Goal: Task Accomplishment & Management: Complete application form

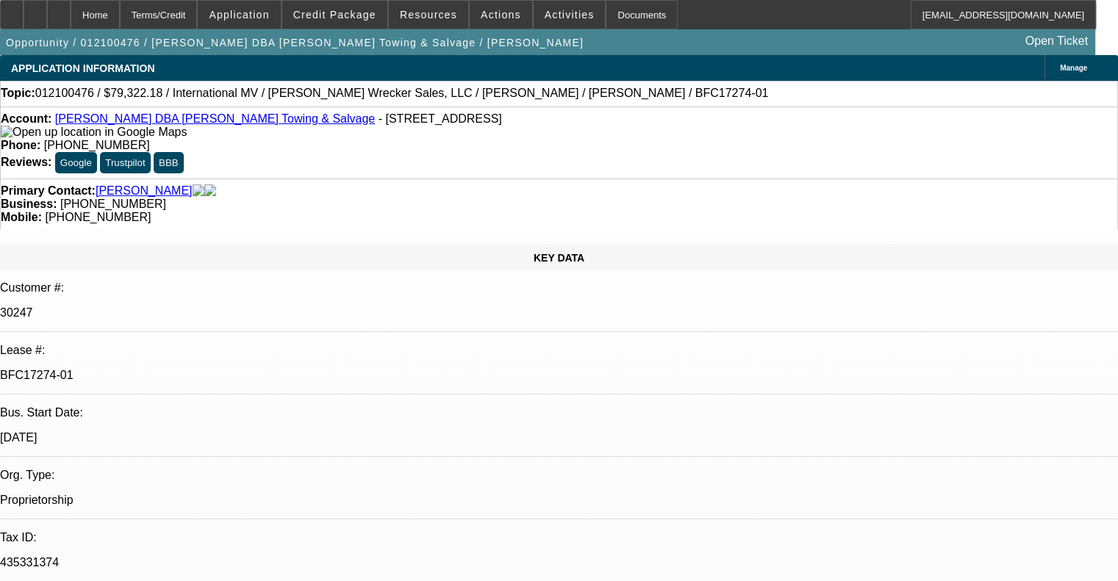
select select "0"
select select "2"
select select "0"
select select "6"
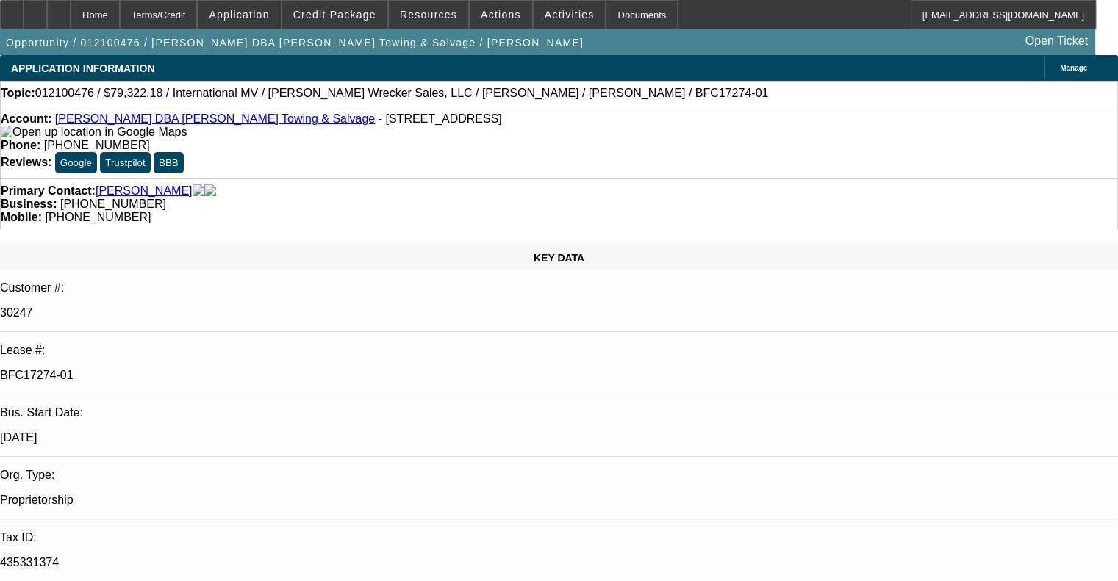
select select "0"
select select "2"
select select "0"
select select "6"
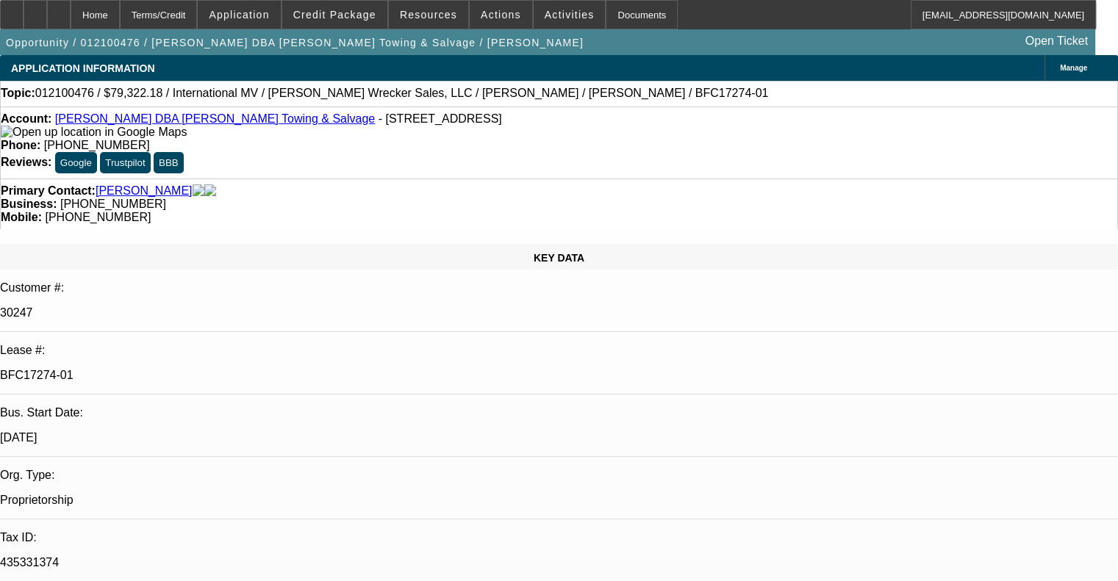
select select "0"
select select "2"
select select "0"
select select "6"
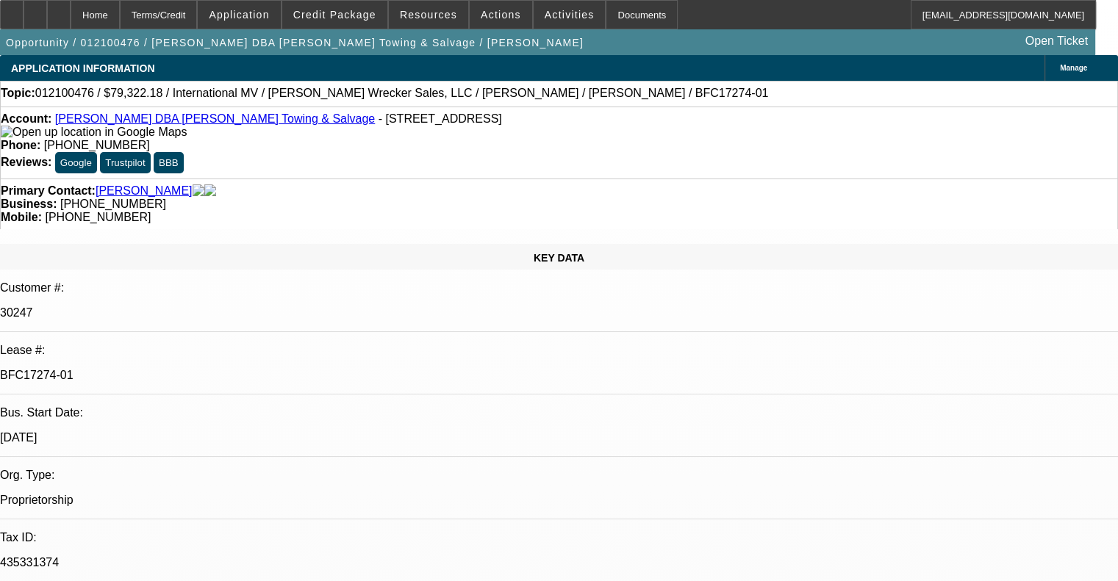
select select "0"
select select "2"
select select "0"
select select "6"
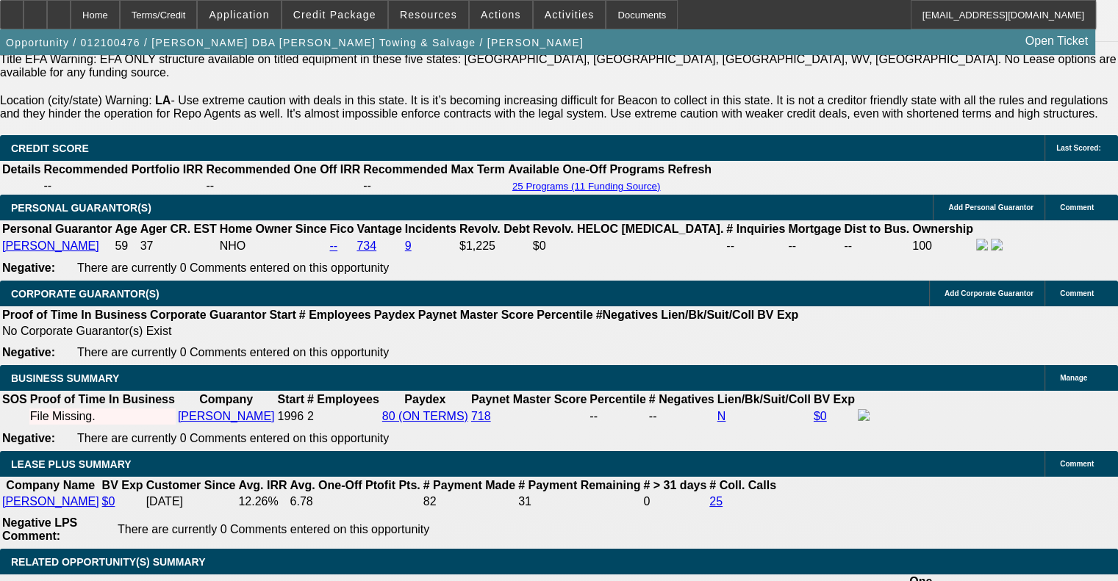
scroll to position [2351, 0]
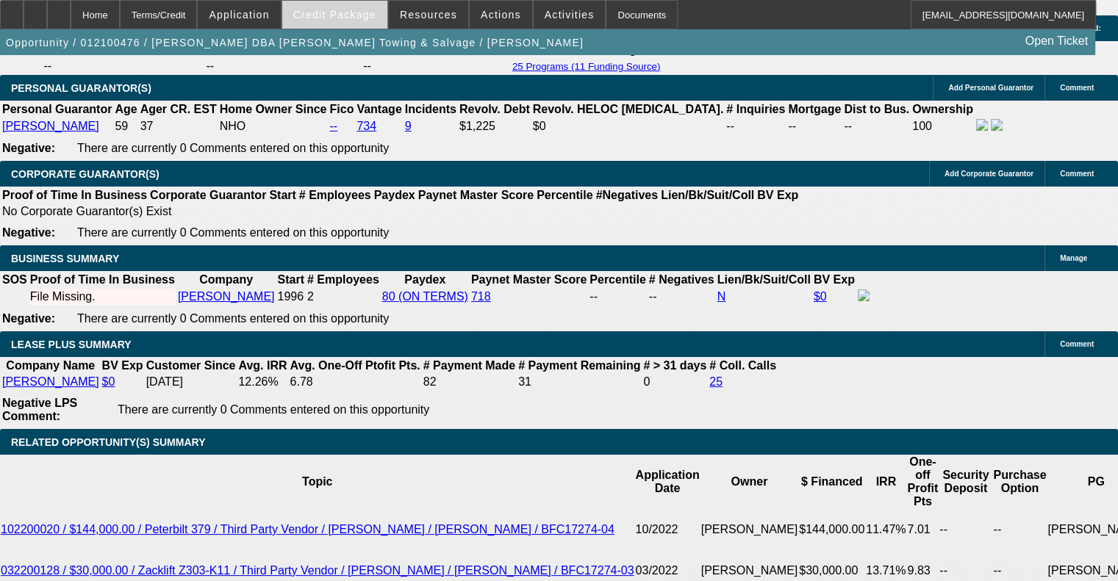
click at [343, 10] on span "Credit Package" at bounding box center [334, 15] width 83 height 12
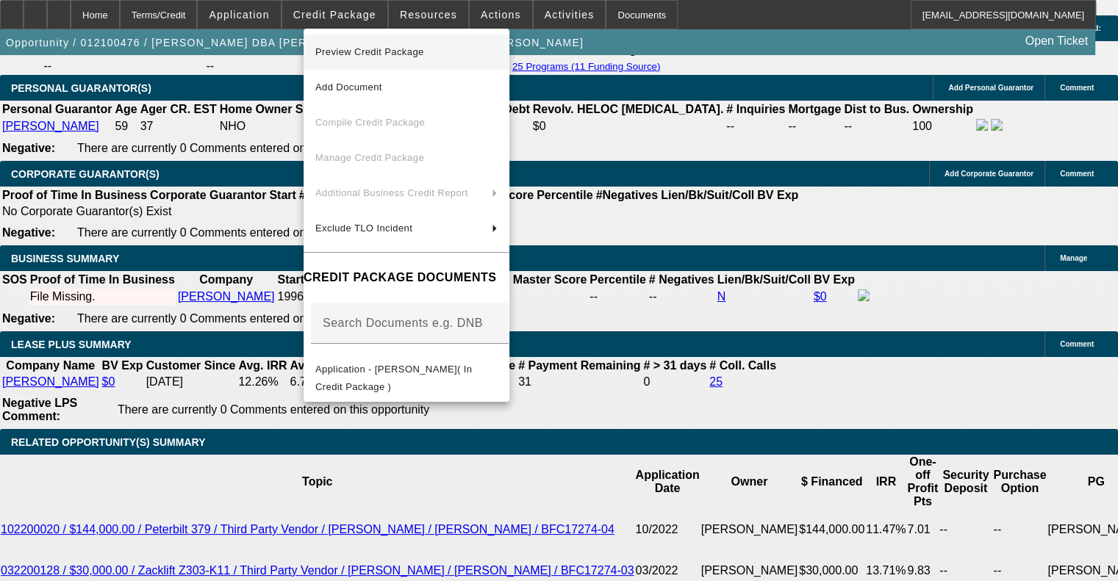
click at [382, 54] on span "Preview Credit Package" at bounding box center [369, 51] width 109 height 11
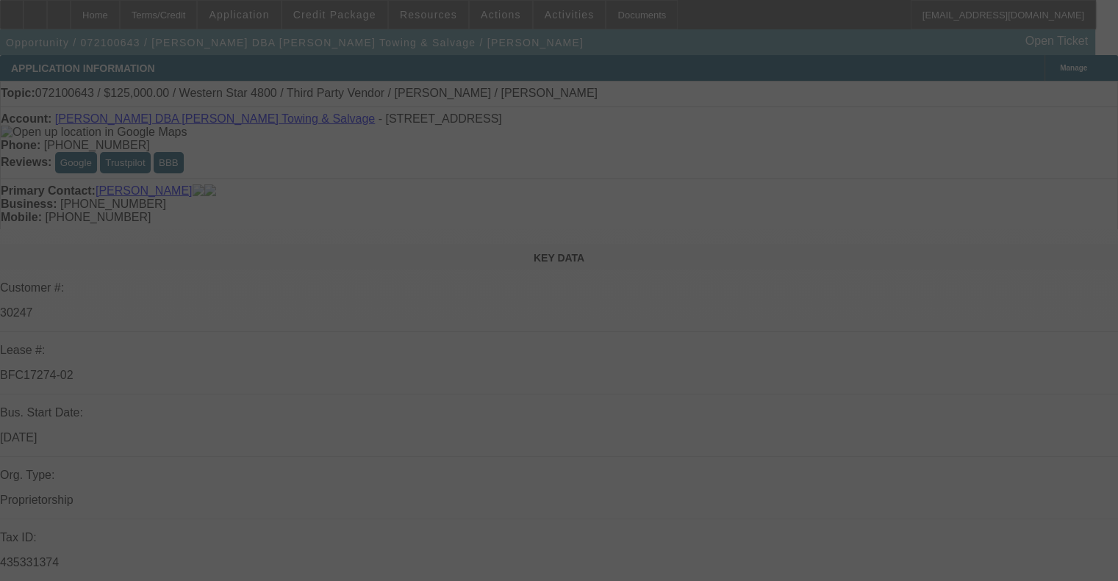
click at [338, 20] on div at bounding box center [559, 290] width 1118 height 581
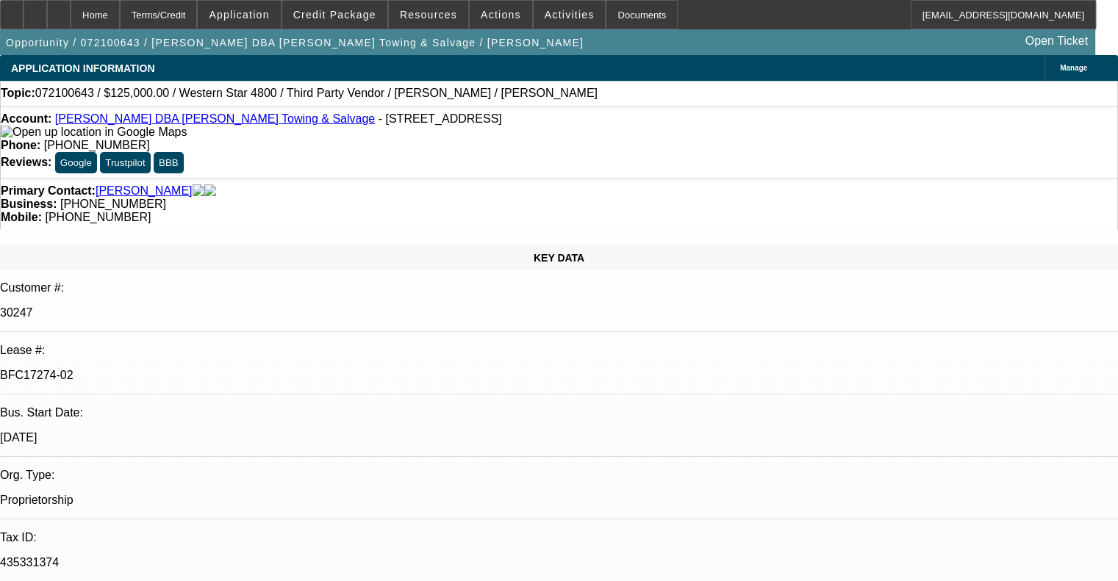
select select "0"
select select "2"
select select "0"
select select "6"
select select "0"
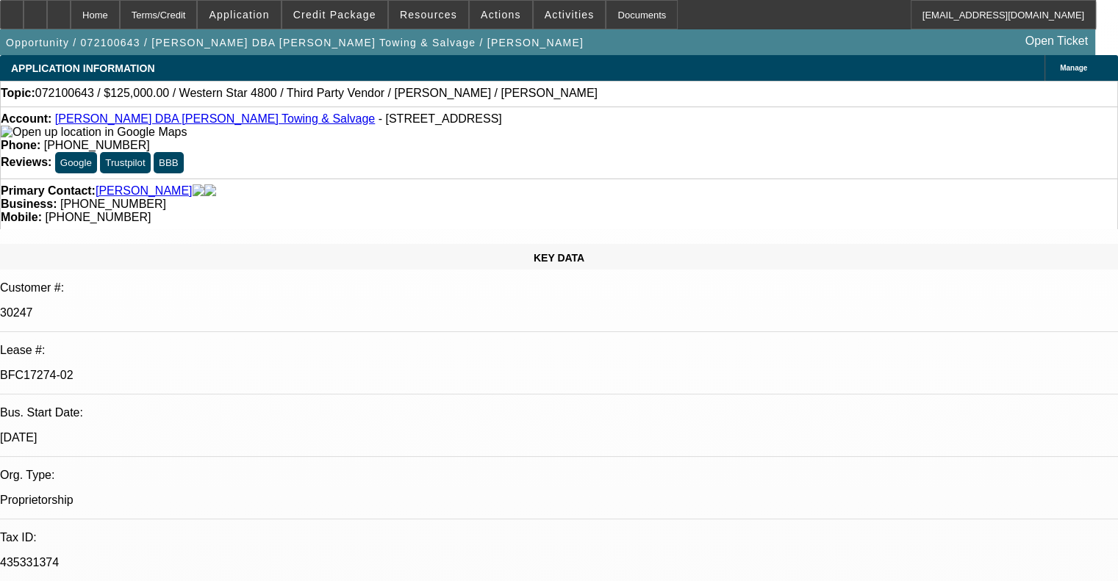
select select "2"
select select "0"
select select "6"
select select "0"
select select "2"
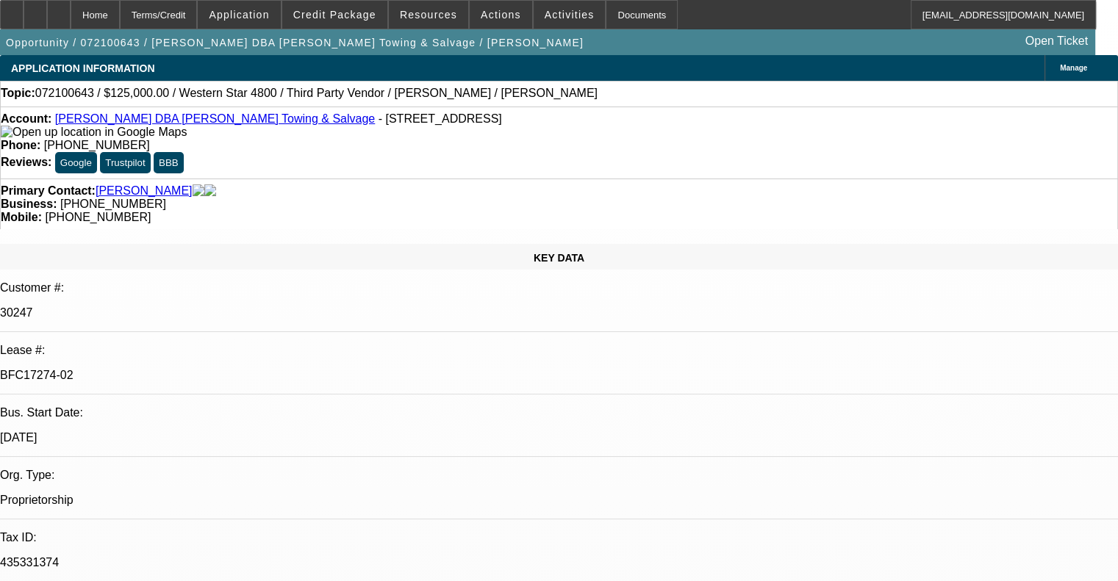
select select "0"
select select "6"
select select "0"
select select "2"
select select "0"
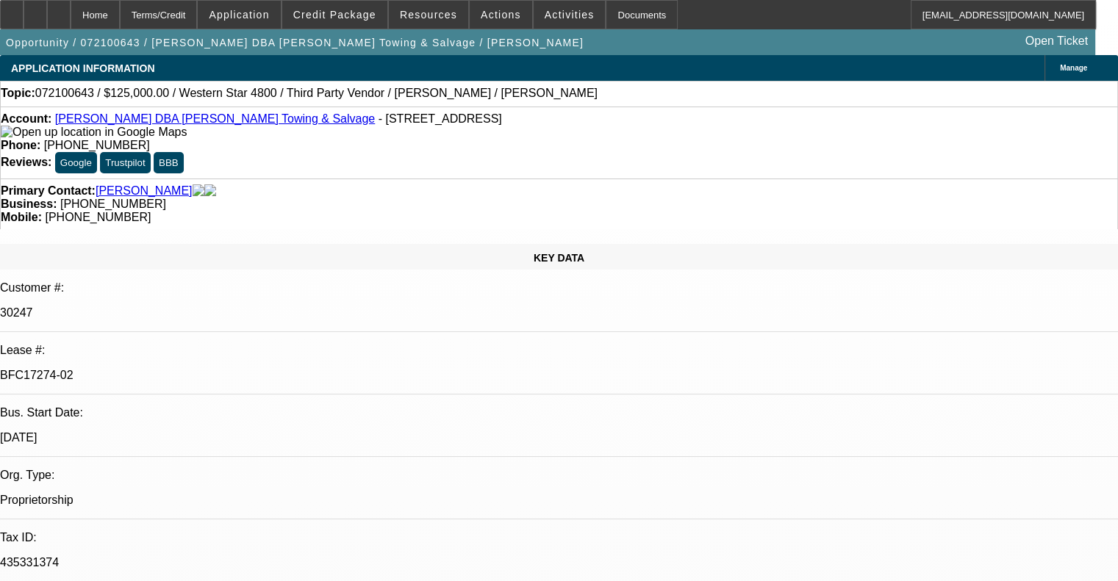
select select "6"
click at [349, 21] on span at bounding box center [334, 14] width 105 height 35
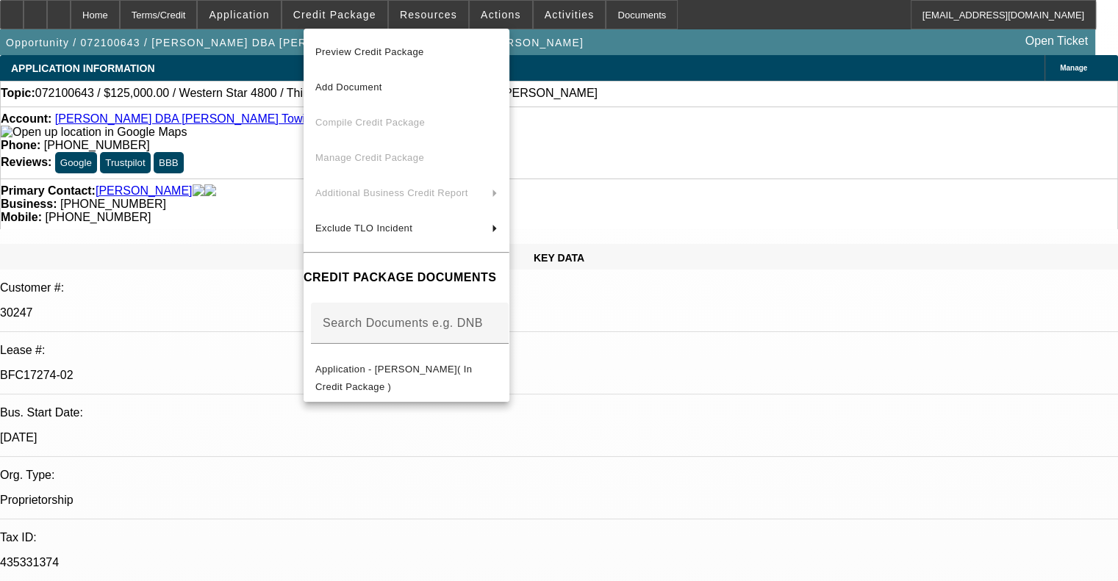
click at [374, 60] on span "Preview Credit Package" at bounding box center [406, 52] width 182 height 18
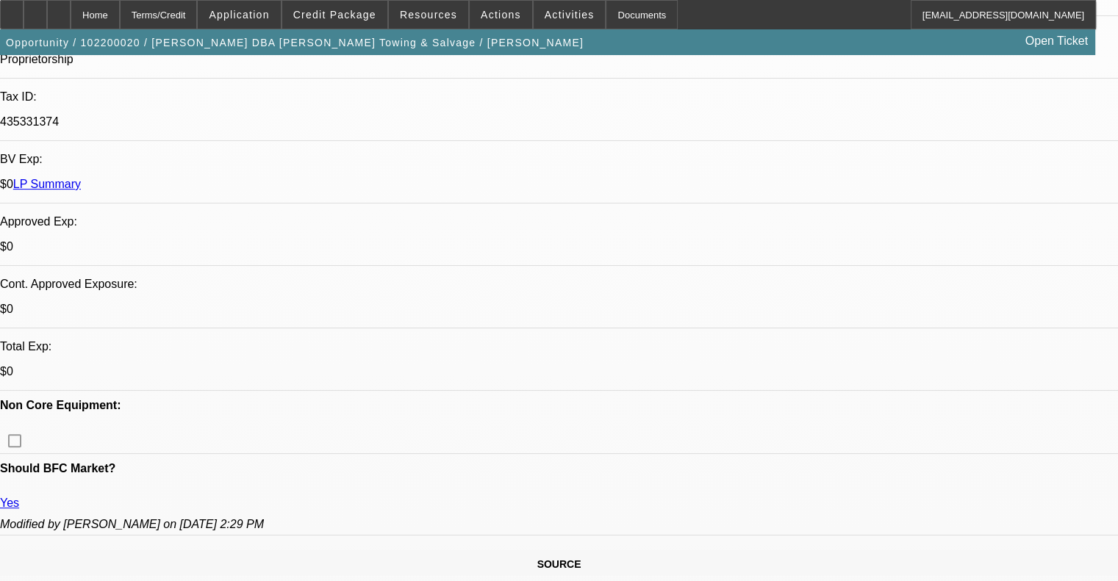
select select "0.1"
select select "0"
select select "2"
select select "0"
select select "6"
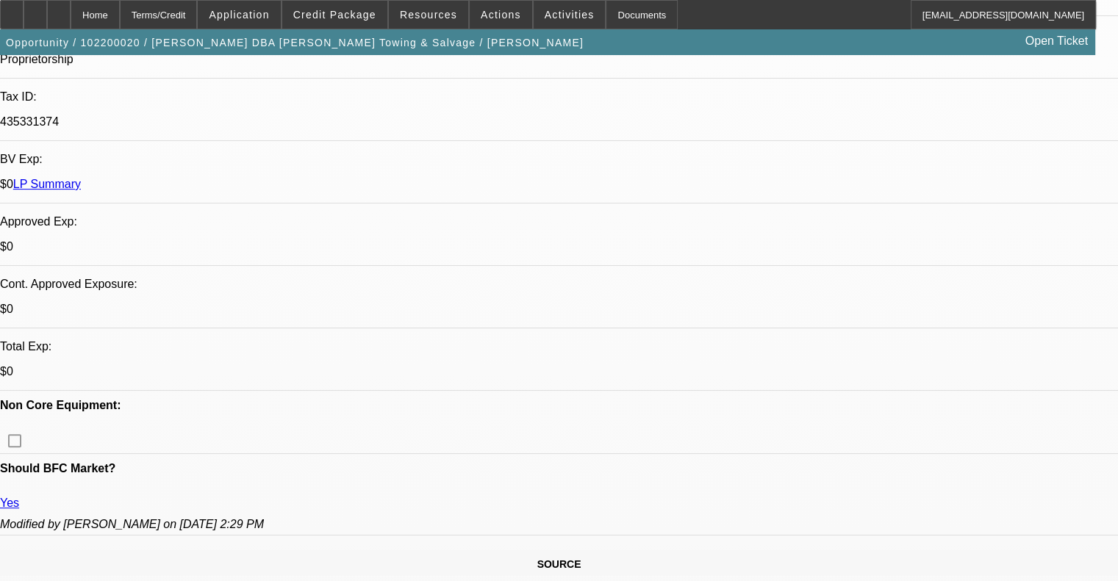
select select "0.1"
select select "0"
select select "2"
select select "0"
select select "6"
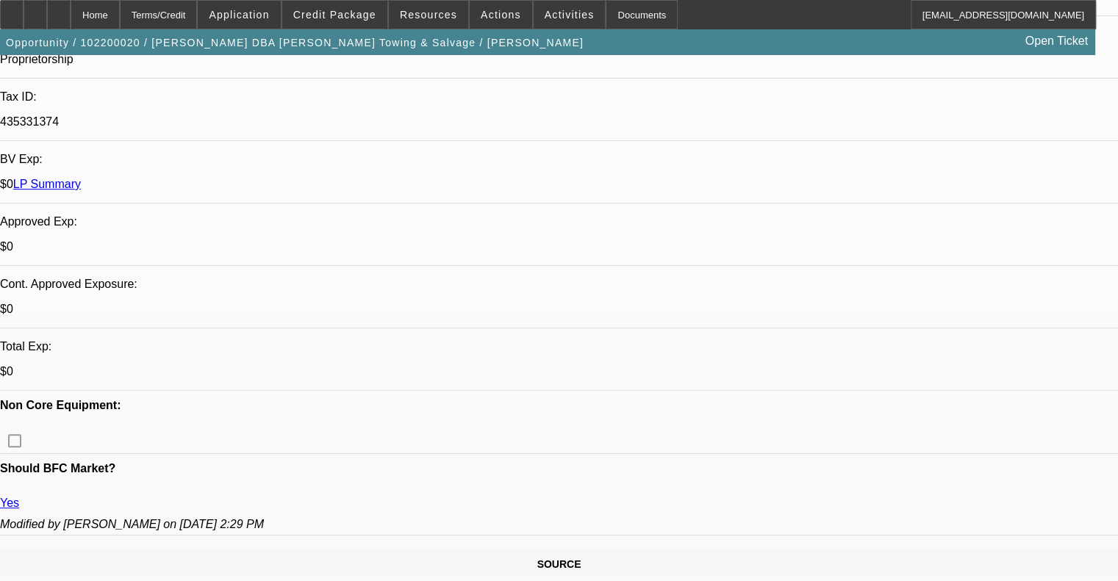
select select "0.1"
select select "0"
select select "6"
select select "0"
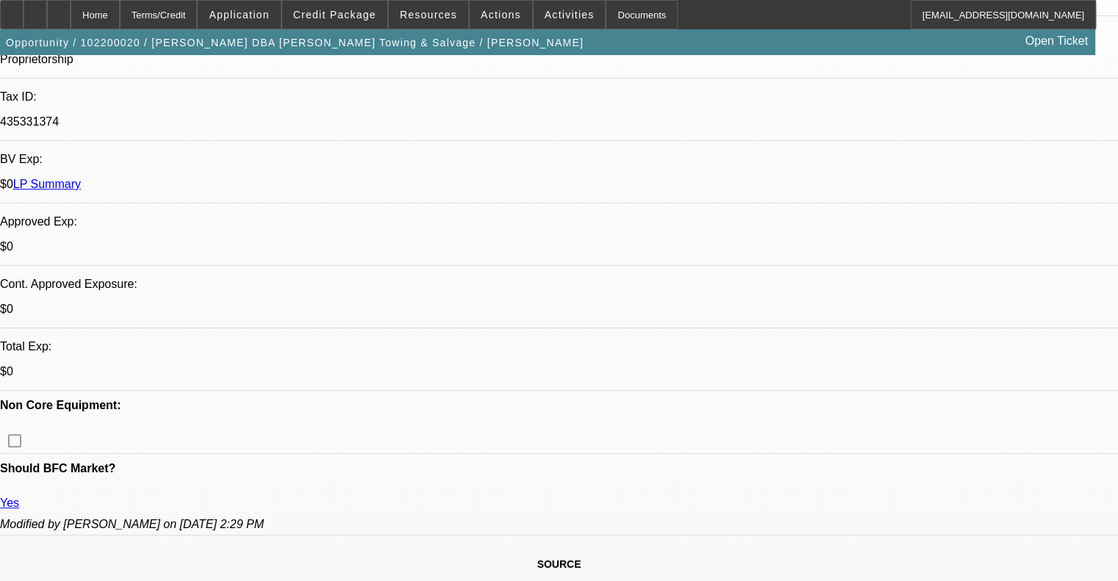
select select "0"
select select "6"
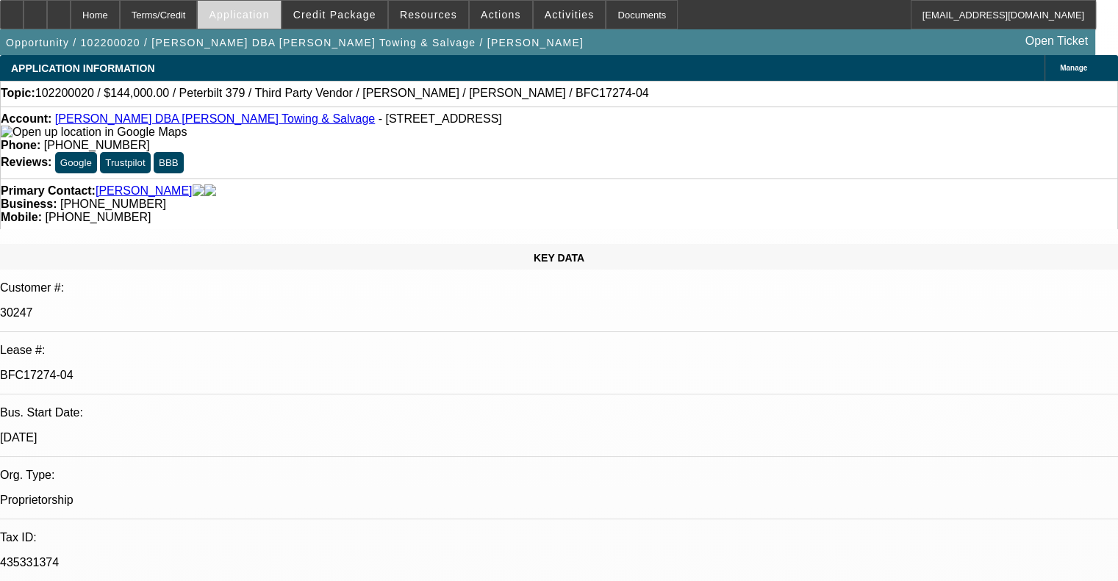
click at [248, 17] on span "Application" at bounding box center [239, 15] width 60 height 12
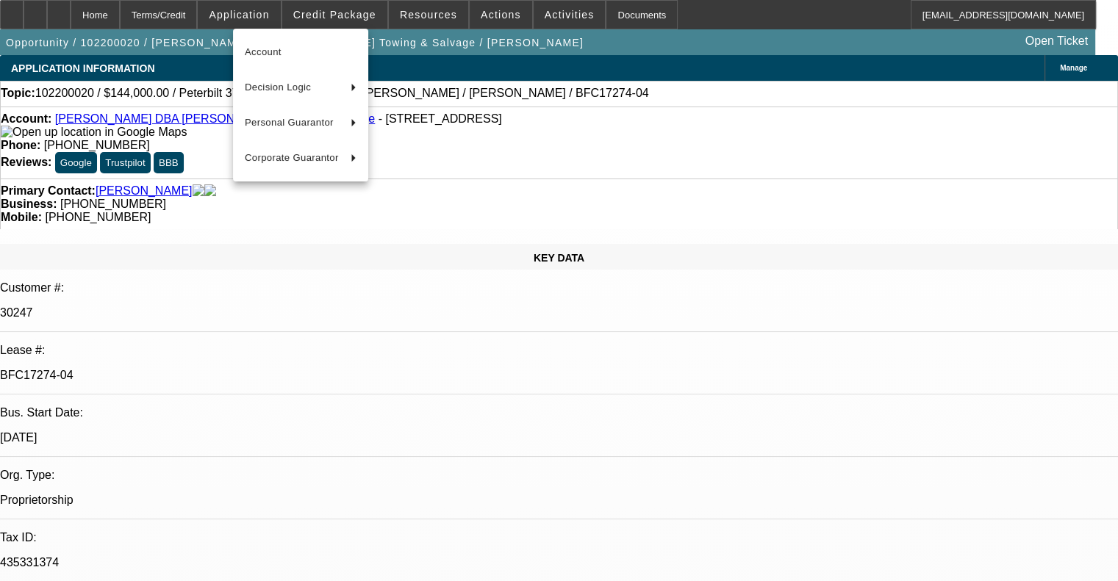
click at [206, 22] on div at bounding box center [559, 290] width 1118 height 581
click at [204, 22] on div at bounding box center [559, 290] width 1118 height 581
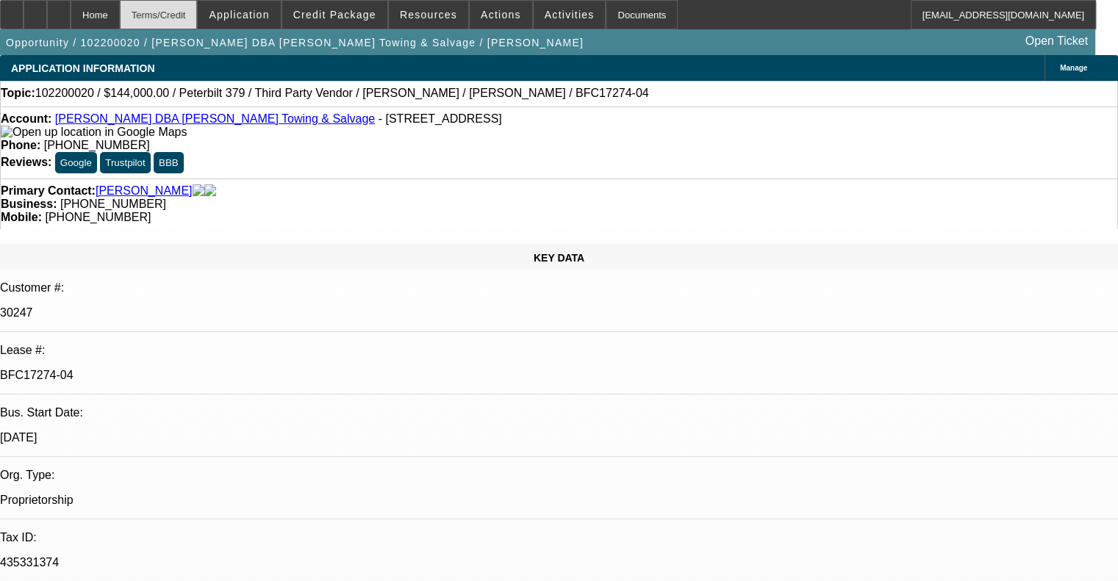
click at [198, 13] on div "Terms/Credit" at bounding box center [159, 14] width 78 height 29
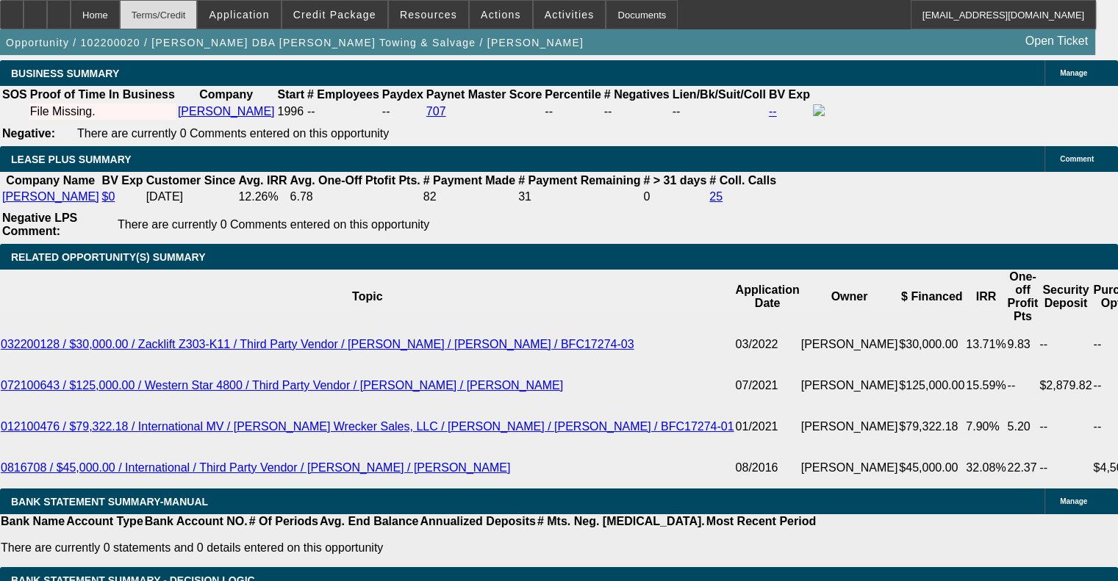
click at [198, 18] on div "Terms/Credit" at bounding box center [159, 14] width 78 height 29
click at [262, 20] on span at bounding box center [239, 14] width 82 height 35
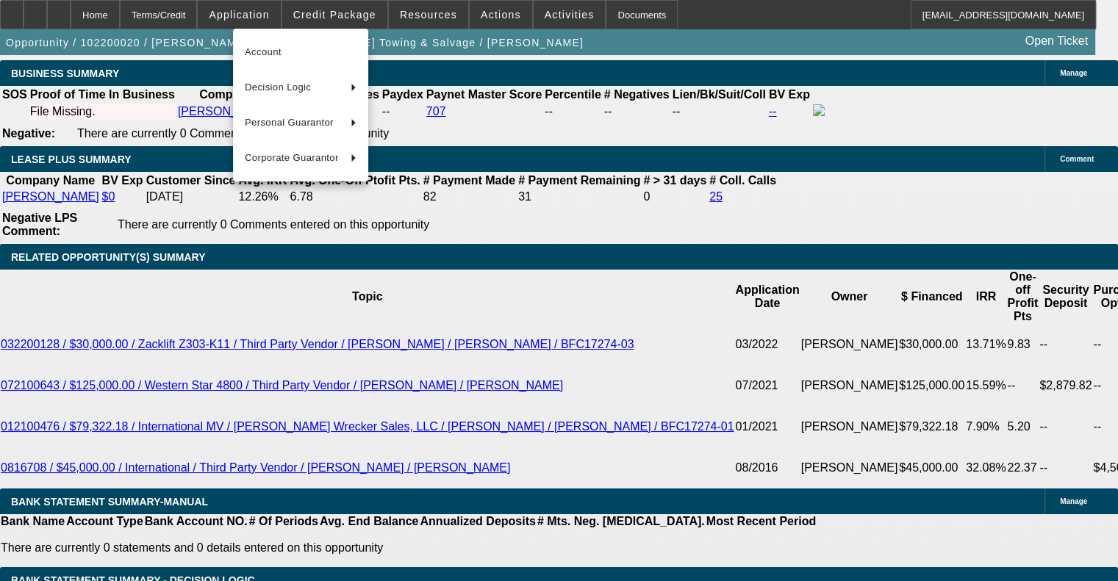
click at [343, 12] on div at bounding box center [559, 290] width 1118 height 581
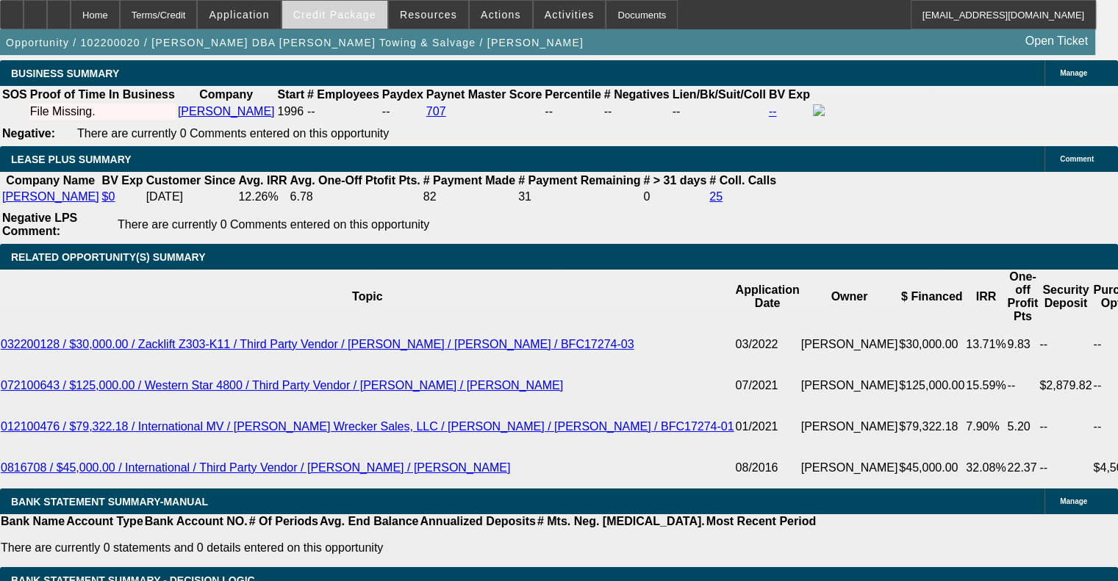
click at [350, 20] on span at bounding box center [334, 14] width 105 height 35
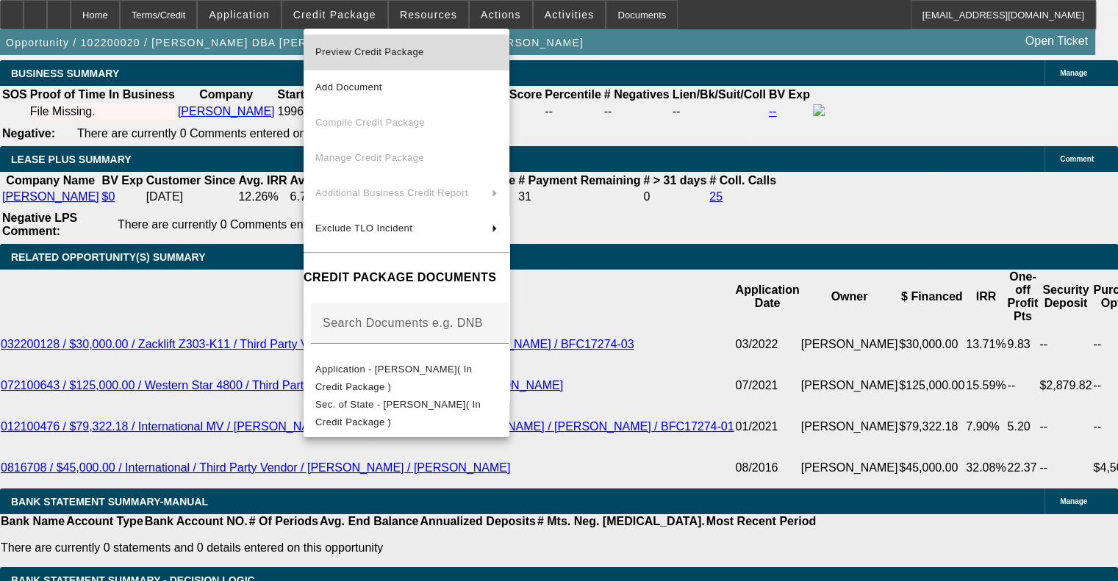
click at [409, 54] on span "Preview Credit Package" at bounding box center [369, 51] width 109 height 11
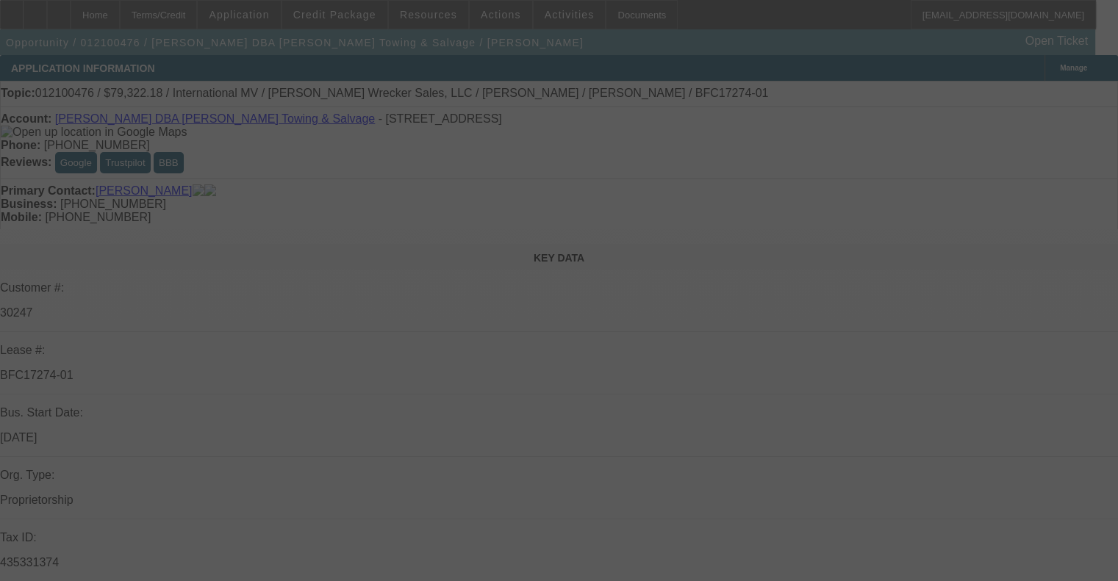
click at [359, 18] on div at bounding box center [559, 290] width 1118 height 581
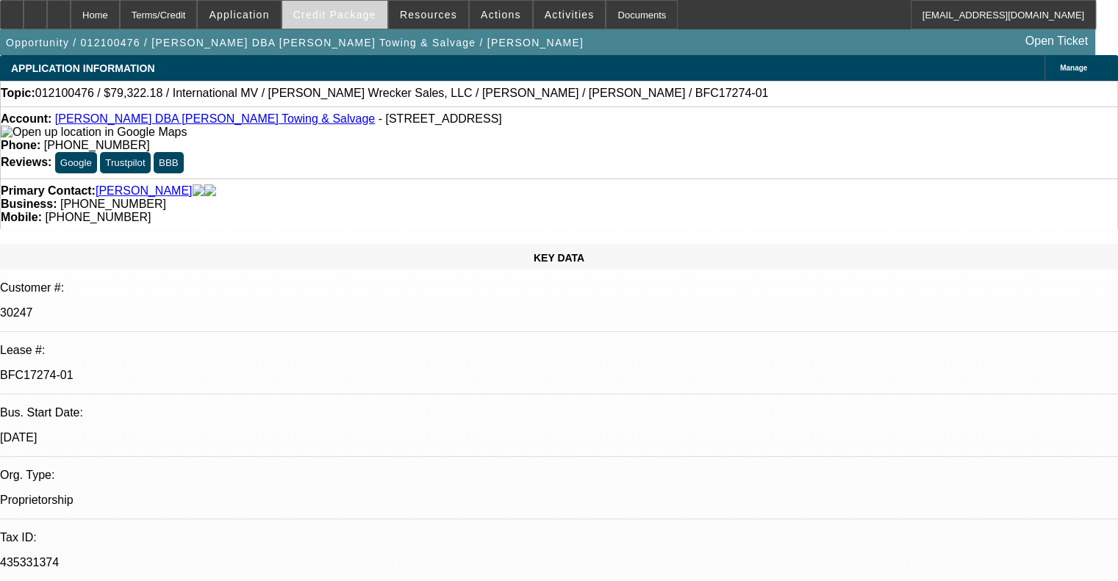
select select "0"
select select "2"
select select "0"
select select "6"
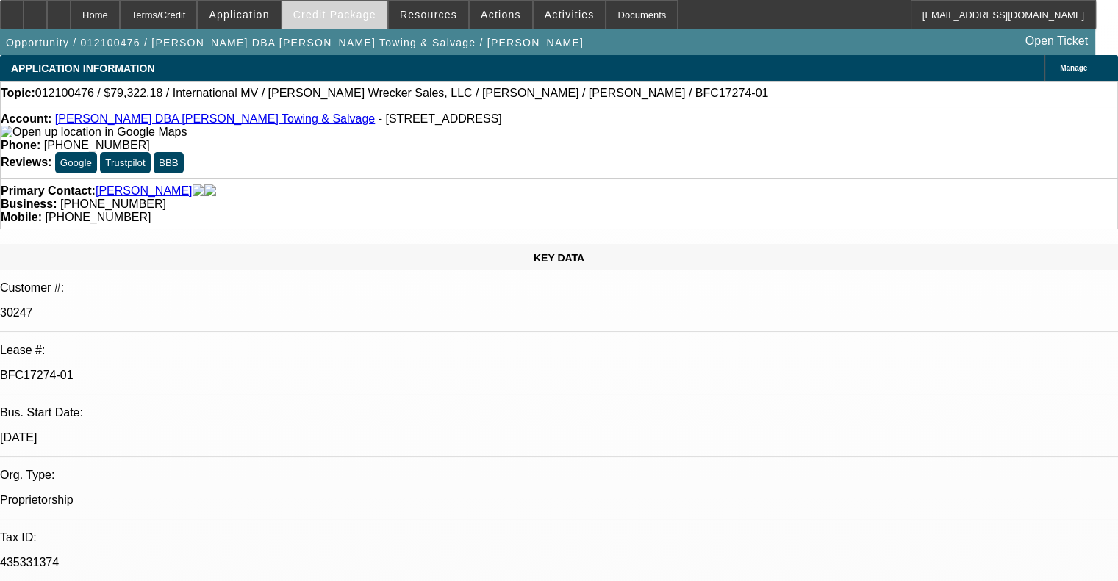
select select "0"
select select "2"
select select "0"
select select "6"
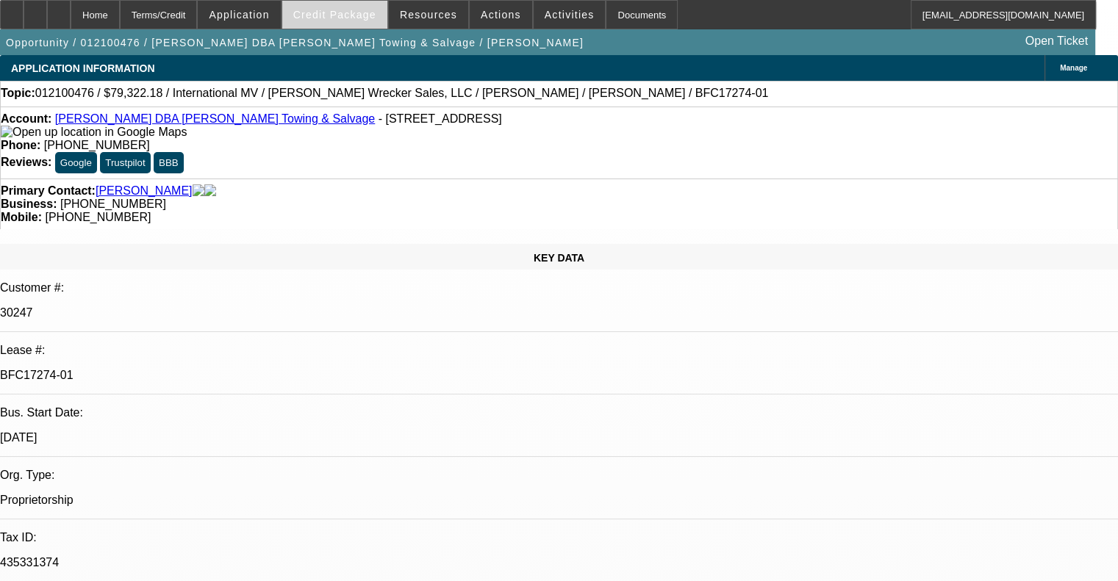
select select "0"
select select "2"
select select "0"
select select "6"
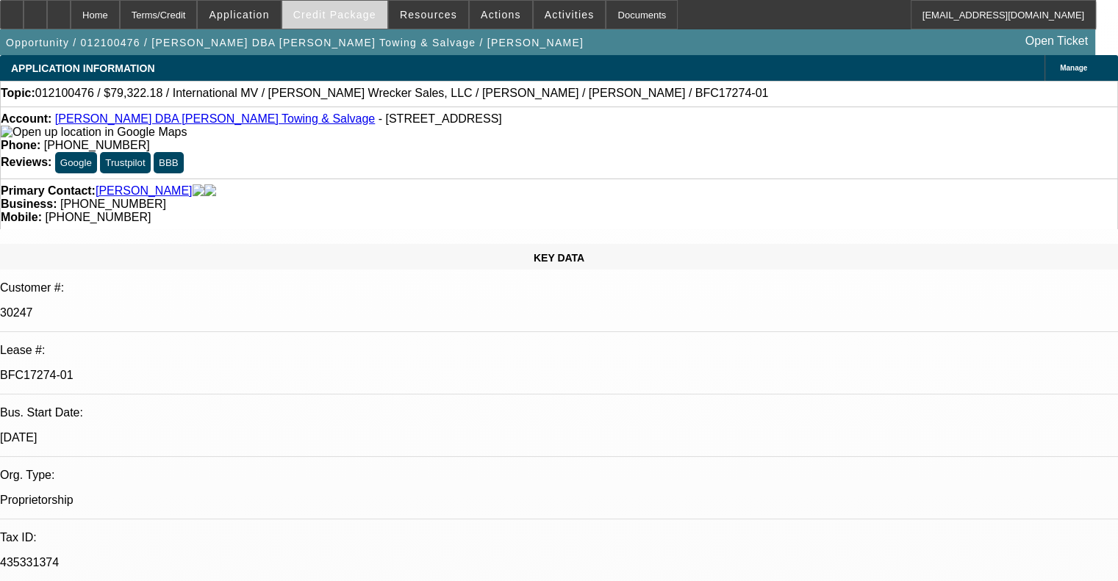
select select "0"
select select "2"
select select "0"
select select "6"
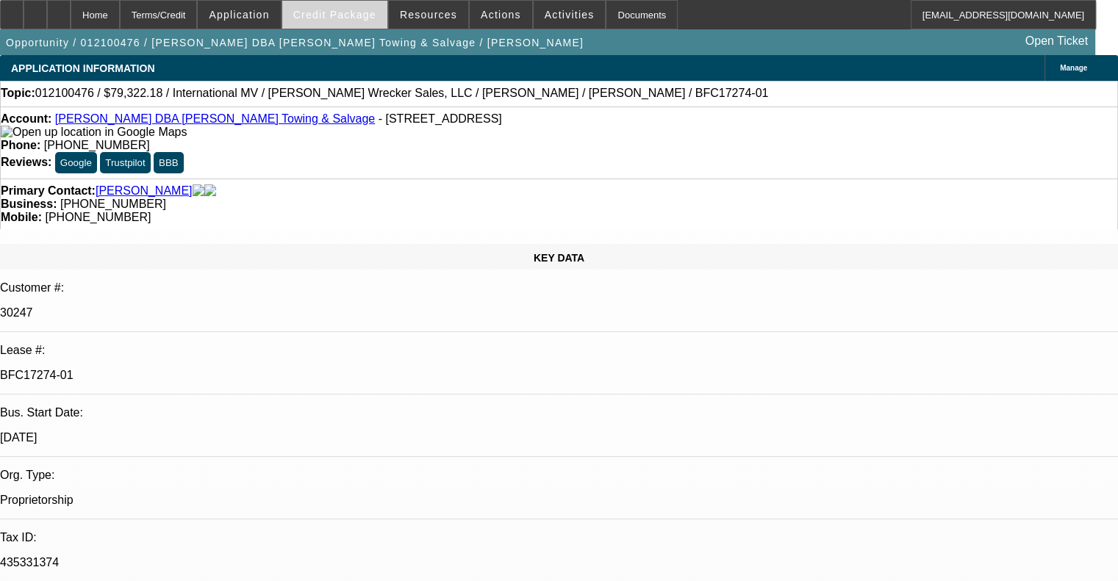
click at [355, 20] on span at bounding box center [334, 14] width 105 height 35
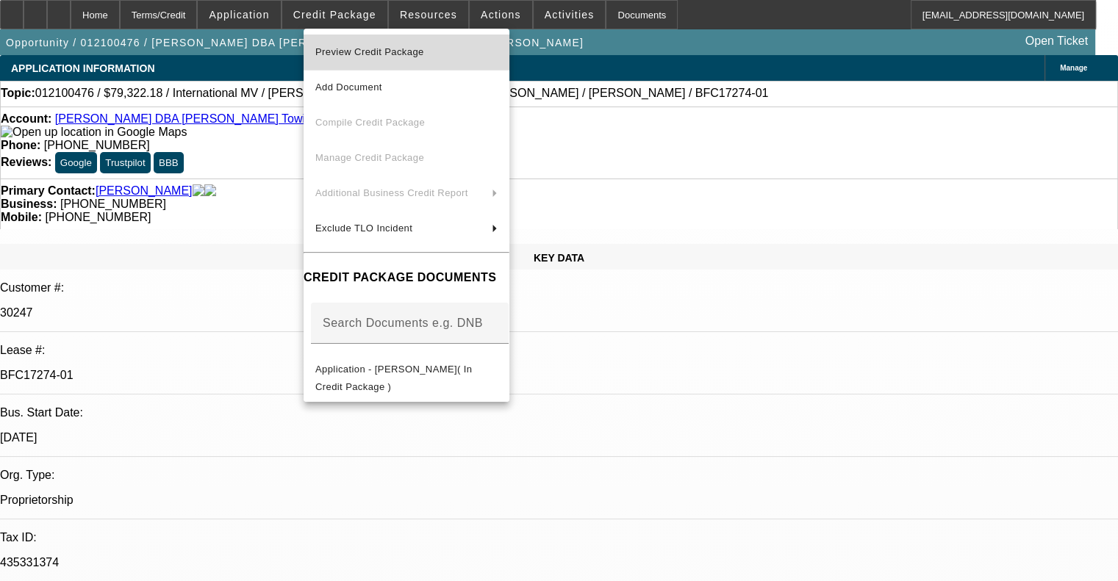
click at [377, 55] on span "Preview Credit Package" at bounding box center [369, 51] width 109 height 11
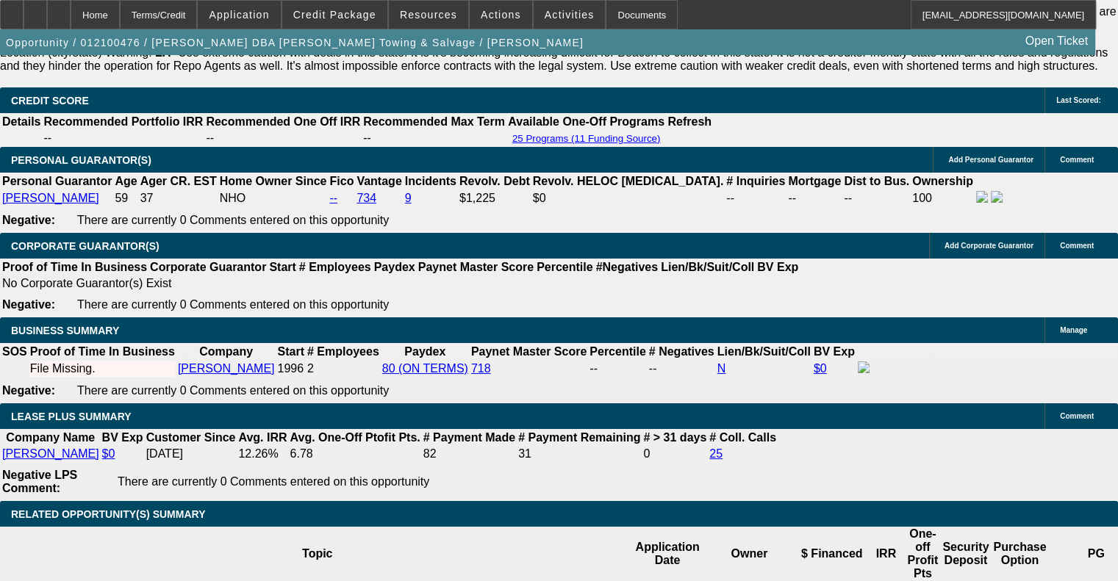
scroll to position [2278, 0]
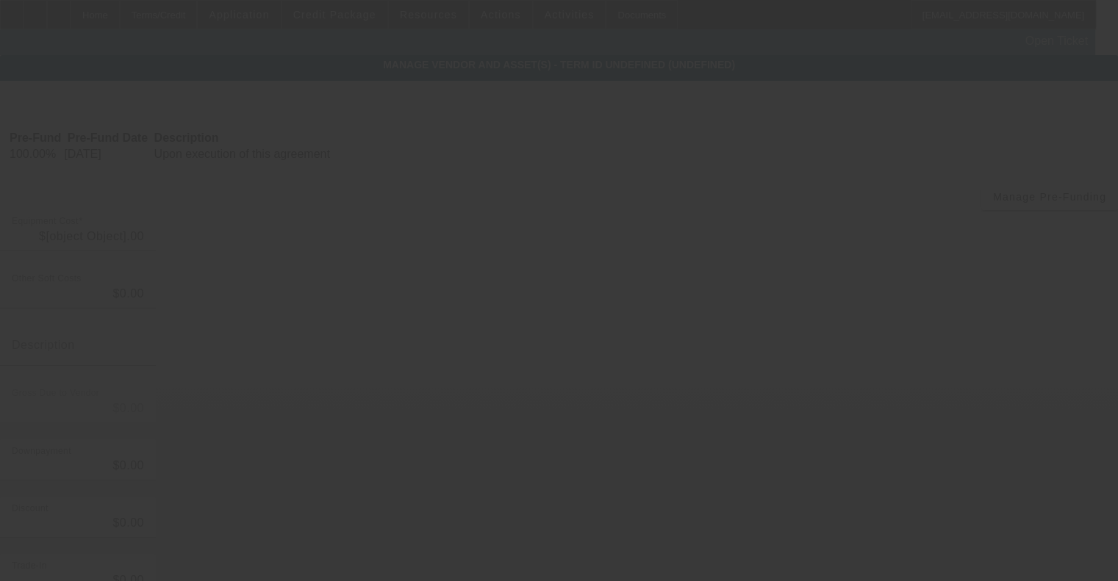
type input "$99,322.18"
type input "$20,000.00"
type input "$79,322.18"
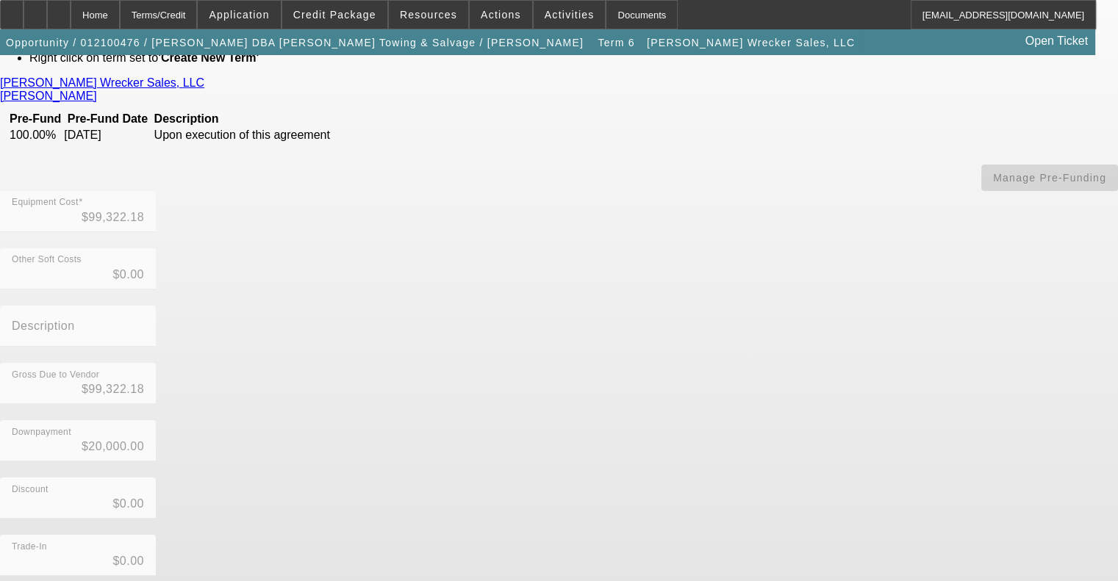
scroll to position [206, 0]
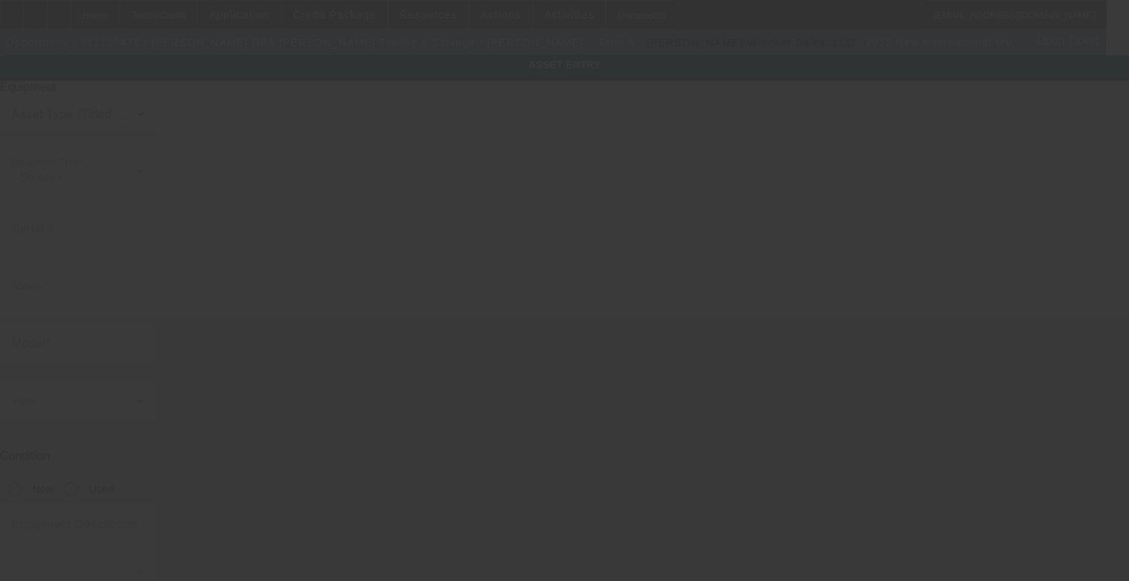
type input "1HTEUMML9NH257837"
type input "International"
type input "MV"
radio input "true"
type textarea "with:"
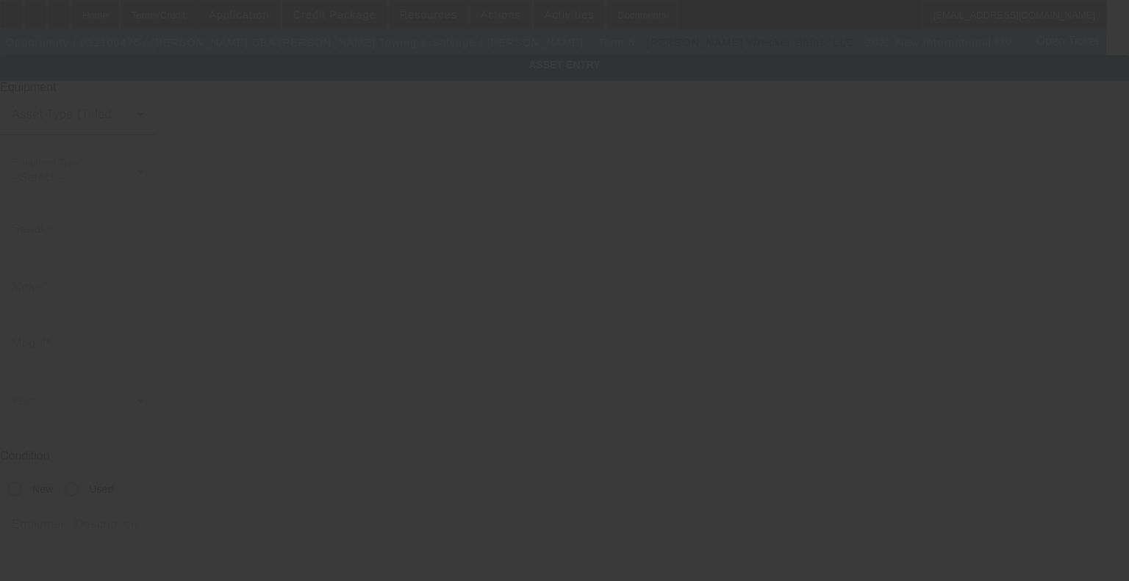
type input "15631 Hwy 190"
type input "Opelousas"
type input "70570"
type input "Saint [PERSON_NAME]"
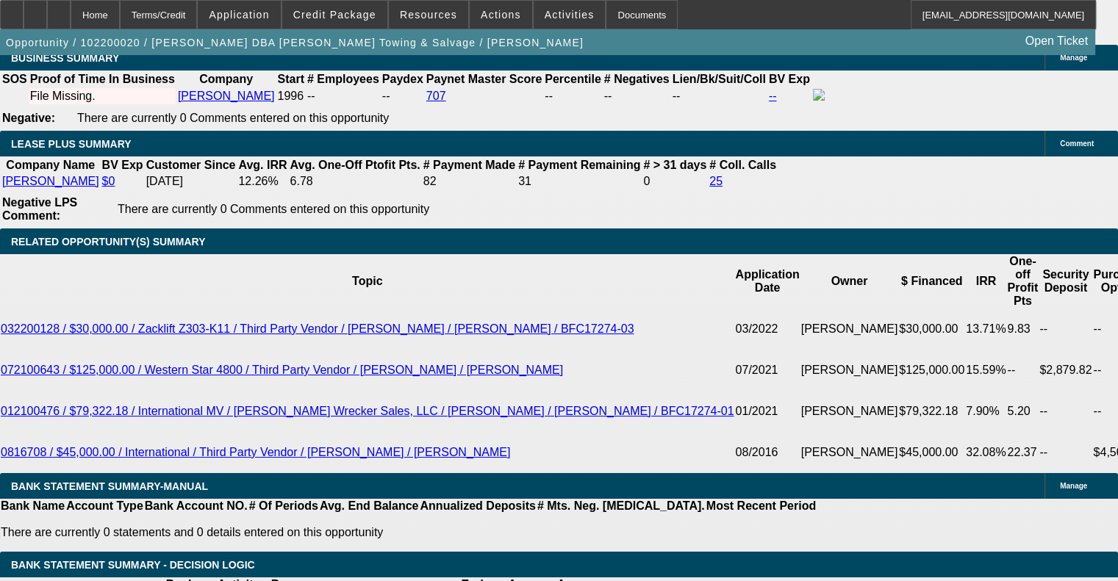
select select "0.1"
select select "0"
select select "2"
select select "0"
select select "6"
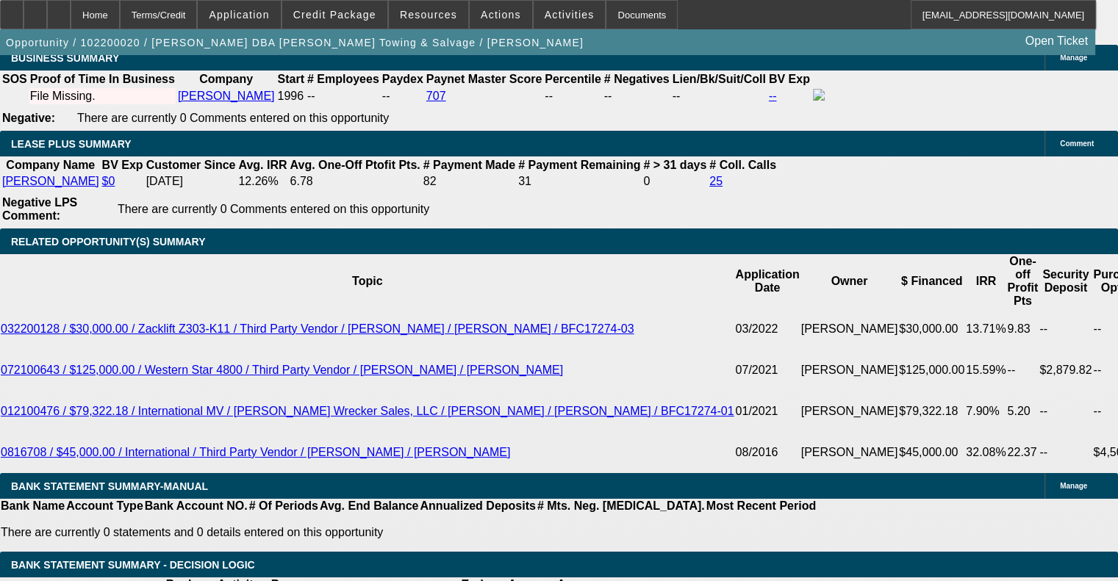
select select "0.1"
select select "0"
select select "2"
select select "0"
select select "6"
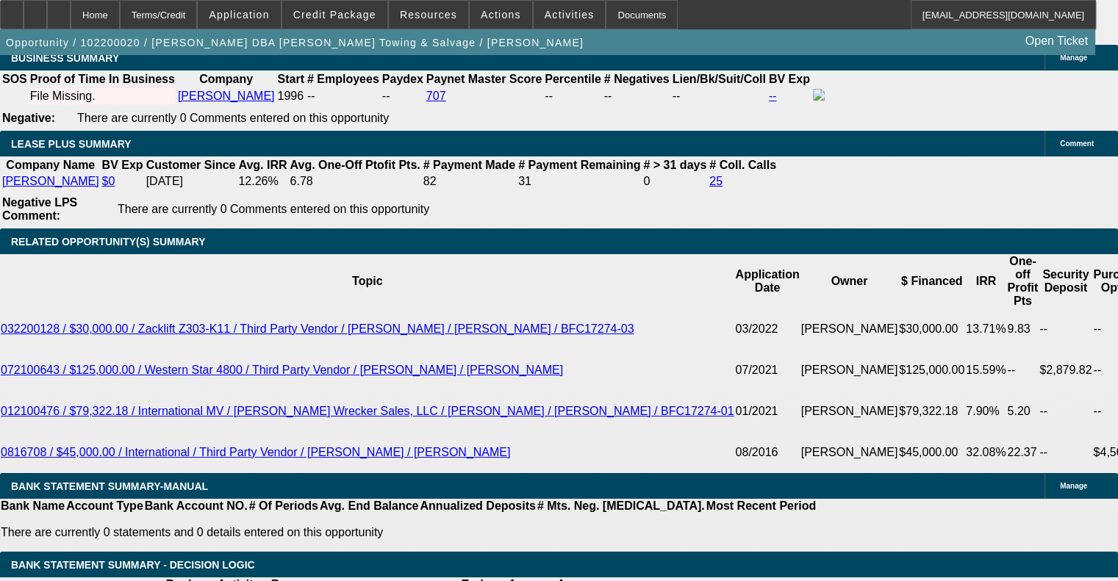
select select "0.1"
select select "0"
select select "6"
select select "0"
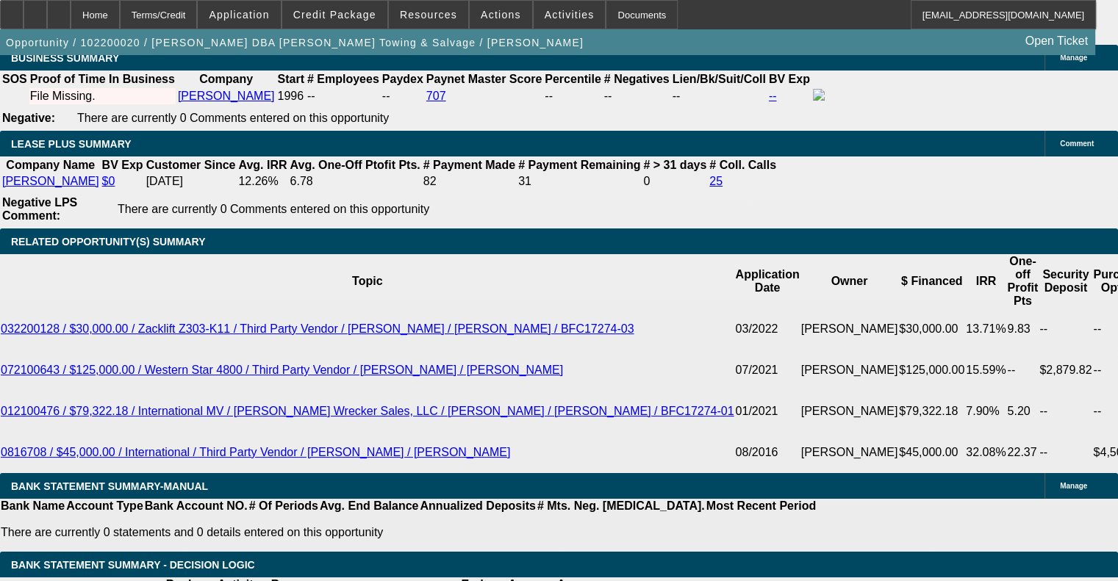
select select "0"
select select "6"
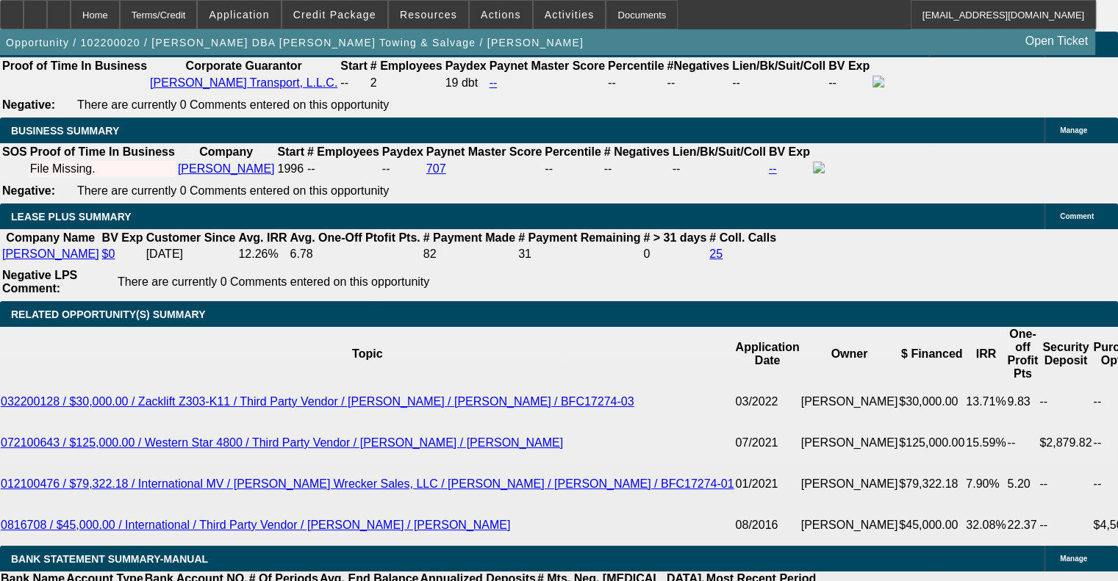
scroll to position [2430, 0]
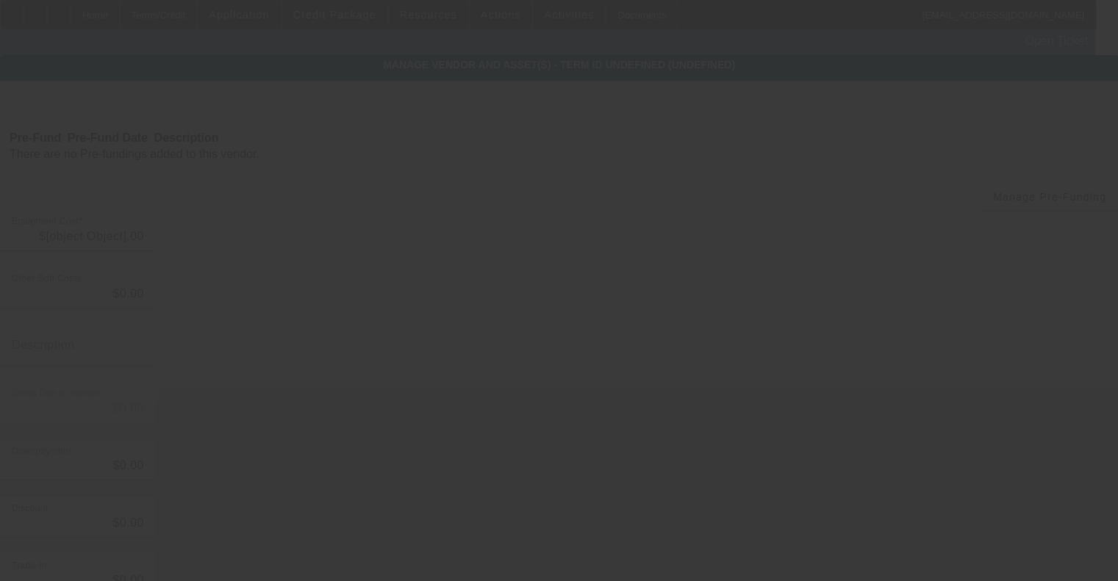
type input "$160,000.00"
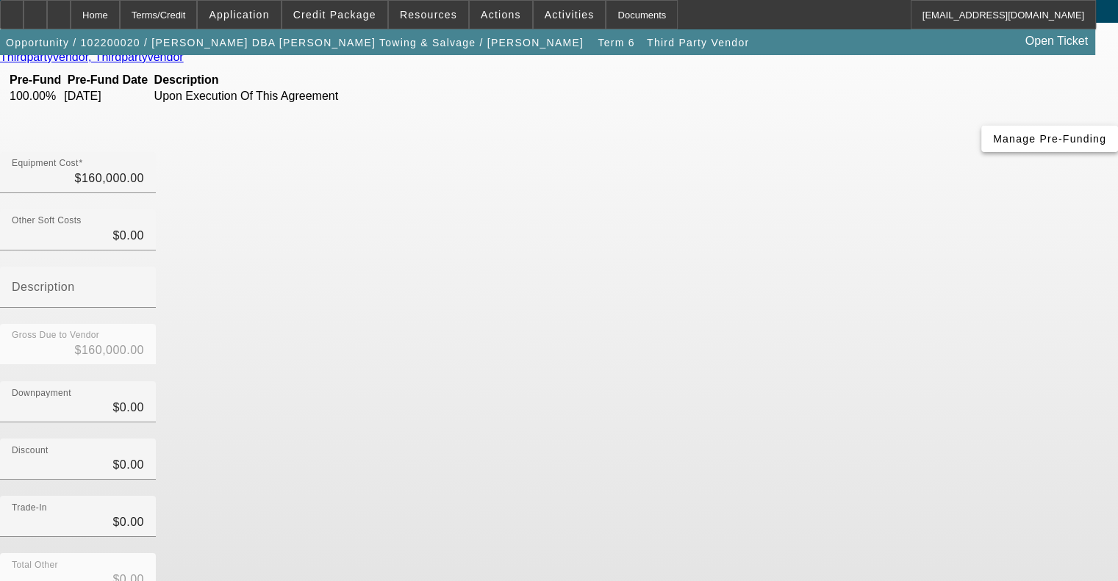
scroll to position [206, 0]
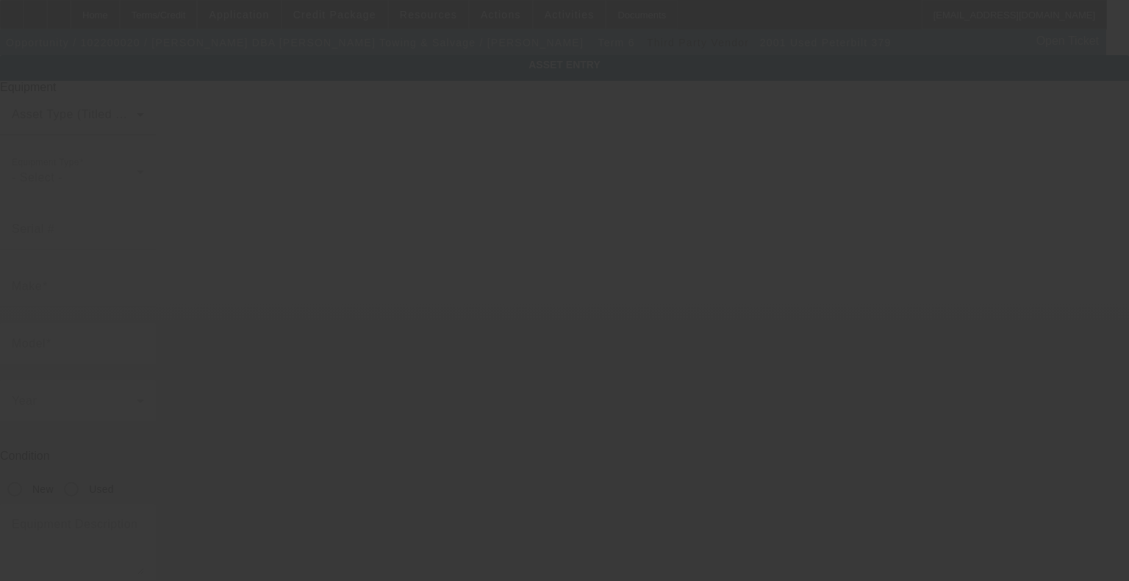
type input "[US_VEHICLE_IDENTIFICATION_NUMBER]"
type input "Peterbilt"
type input "379"
radio input "true"
type textarea "with:"
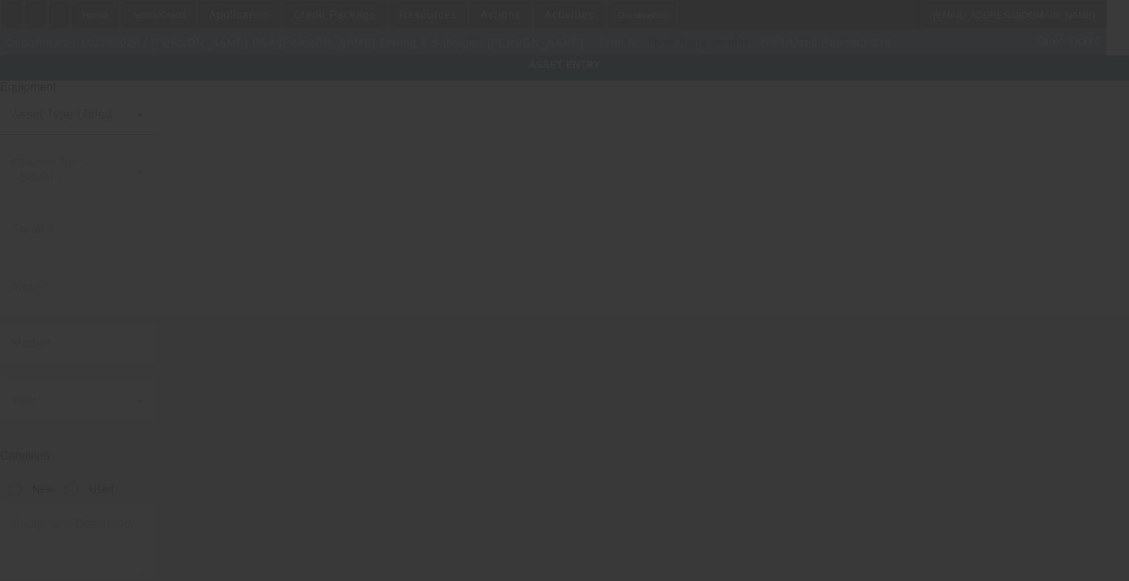
type input "[STREET_ADDRESS]"
type input "Opelousas"
type input "70570"
type input "Saint [PERSON_NAME]"
